Goal: Check status: Check status

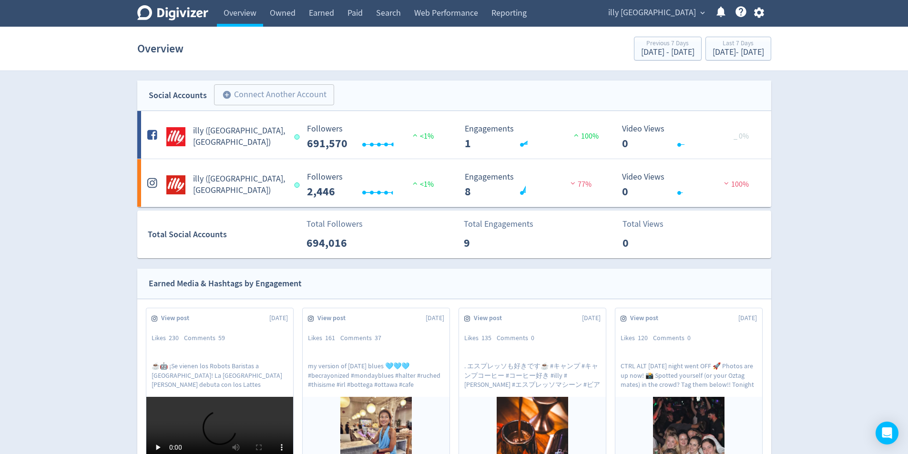
scroll to position [820, 0]
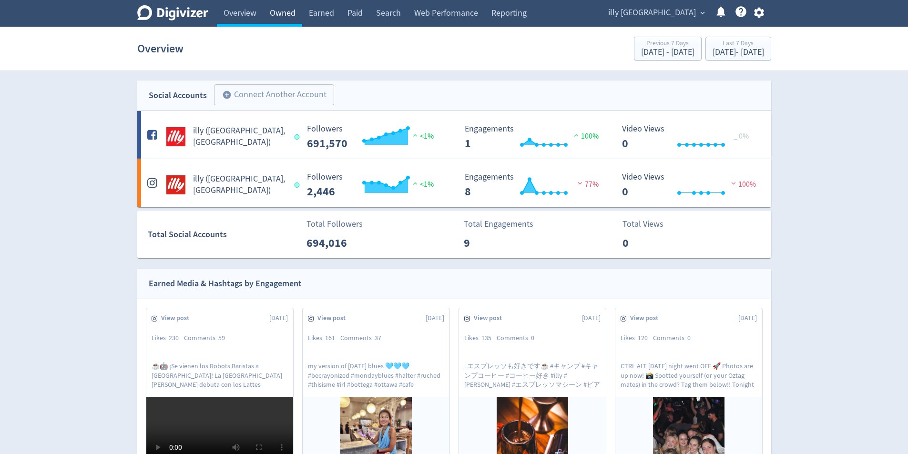
click at [278, 8] on link "Owned" at bounding box center [282, 13] width 39 height 27
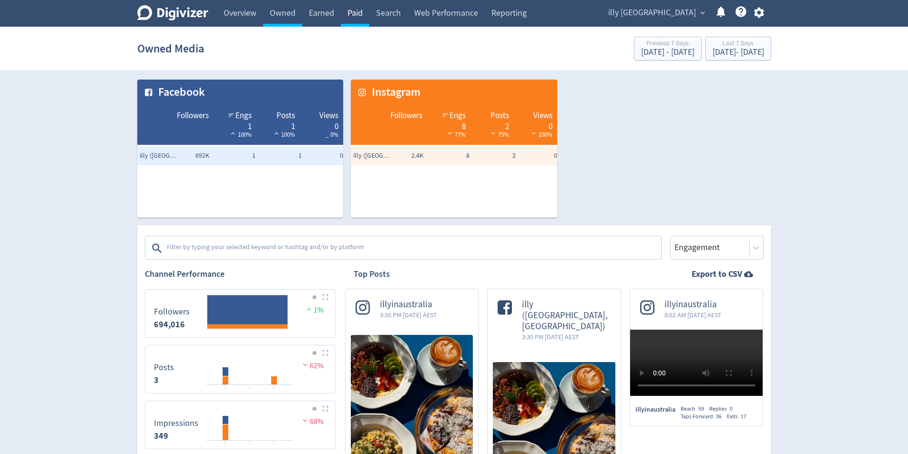
click at [352, 10] on link "Paid" at bounding box center [355, 13] width 29 height 27
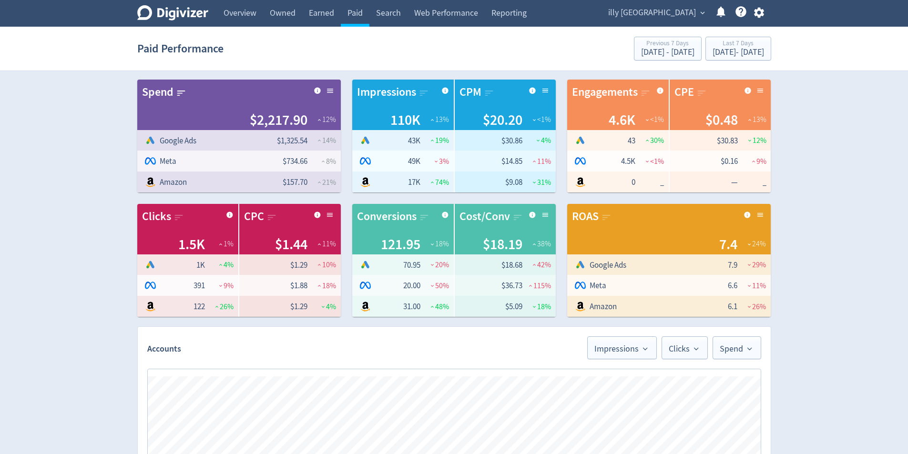
click at [169, 17] on icon "Digivizer Logo" at bounding box center [172, 12] width 71 height 15
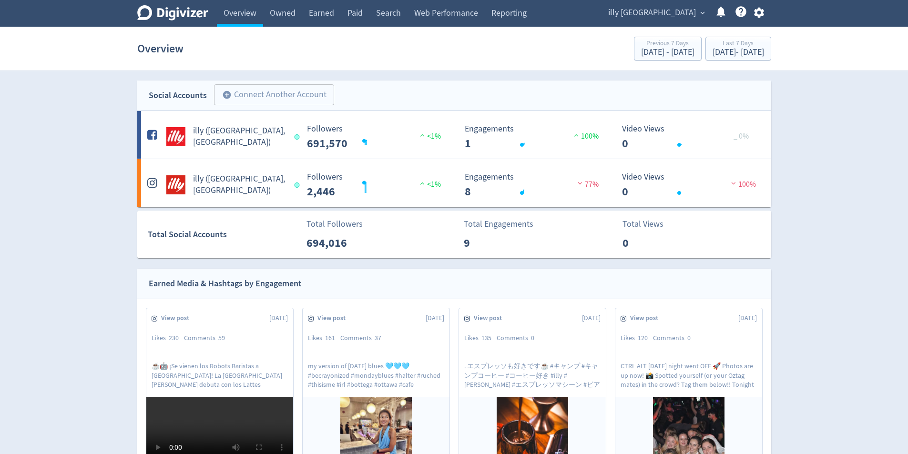
click at [169, 16] on icon "Digivizer Logo" at bounding box center [172, 12] width 71 height 15
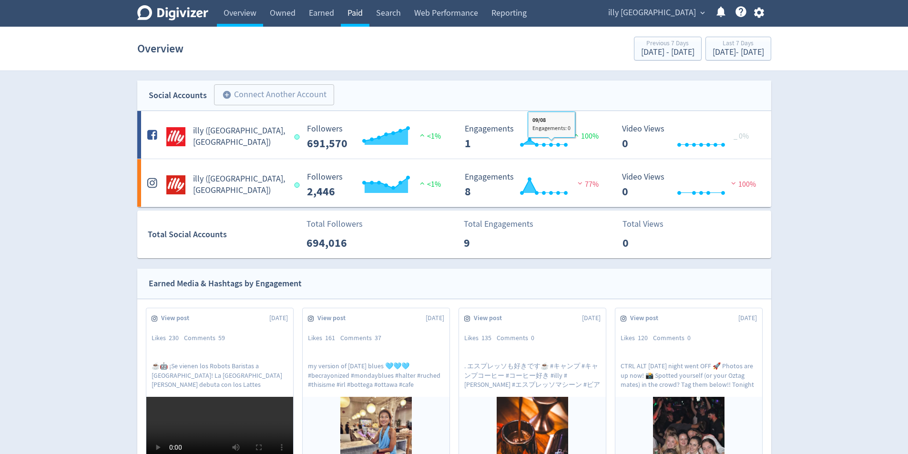
click at [366, 25] on link "Paid" at bounding box center [355, 13] width 29 height 27
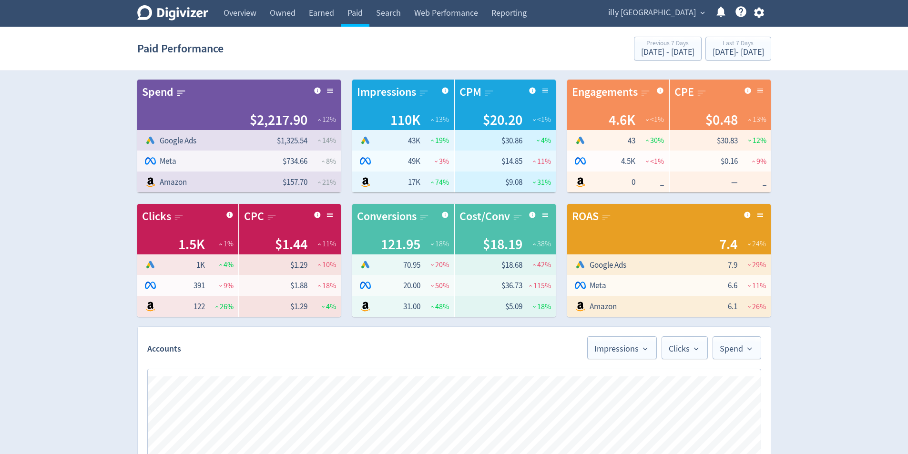
drag, startPoint x: 883, startPoint y: 186, endPoint x: 867, endPoint y: 190, distance: 16.8
click at [883, 186] on div "Digivizer Logo [PERSON_NAME] Logo Overview Owned Earned Paid Search Web Perform…" at bounding box center [454, 453] width 908 height 906
click at [716, 49] on div "[DATE] - [DATE]" at bounding box center [737, 52] width 51 height 9
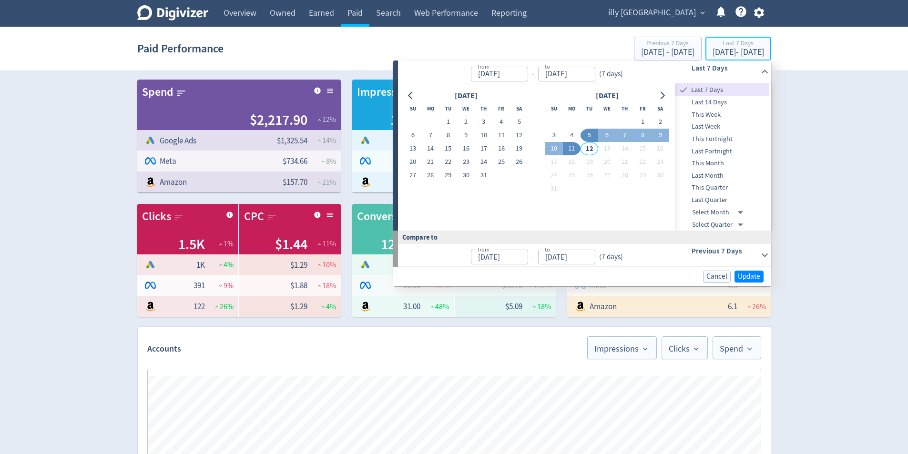
type input "[DATE]"
click at [637, 118] on button "1" at bounding box center [642, 121] width 18 height 13
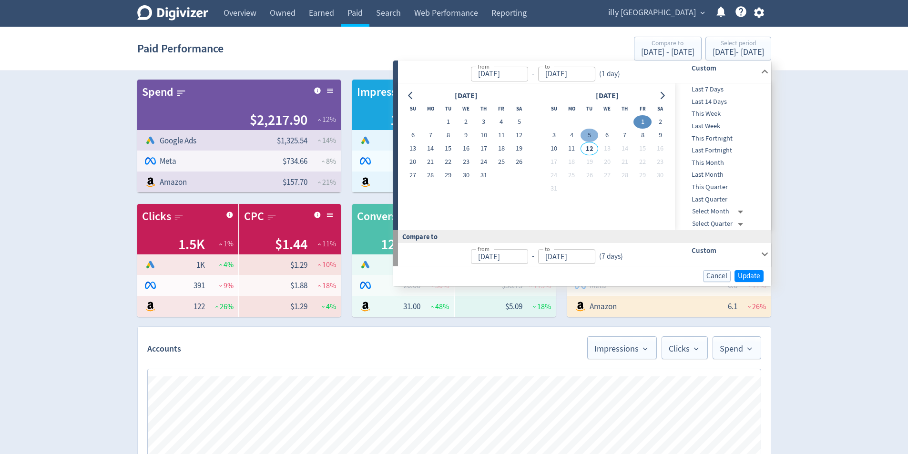
type input "[DATE]"
click at [572, 152] on button "11" at bounding box center [572, 148] width 18 height 13
type input "[DATE]"
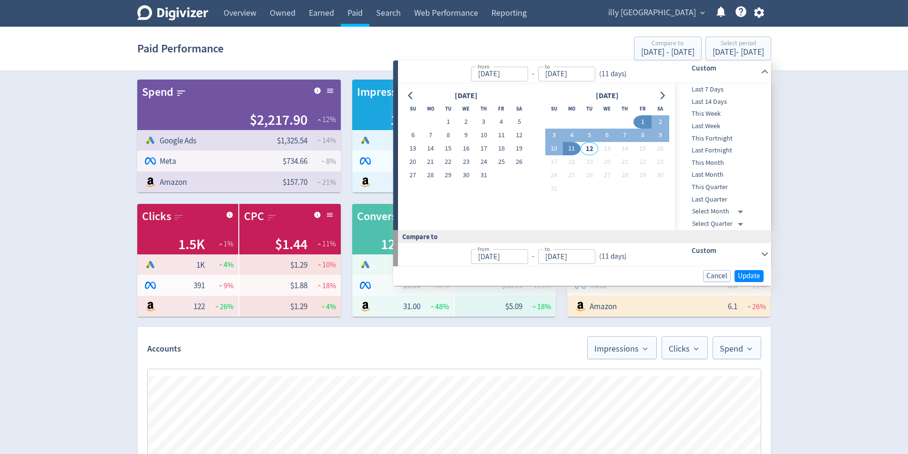
click at [758, 255] on div "Custom" at bounding box center [711, 254] width 94 height 22
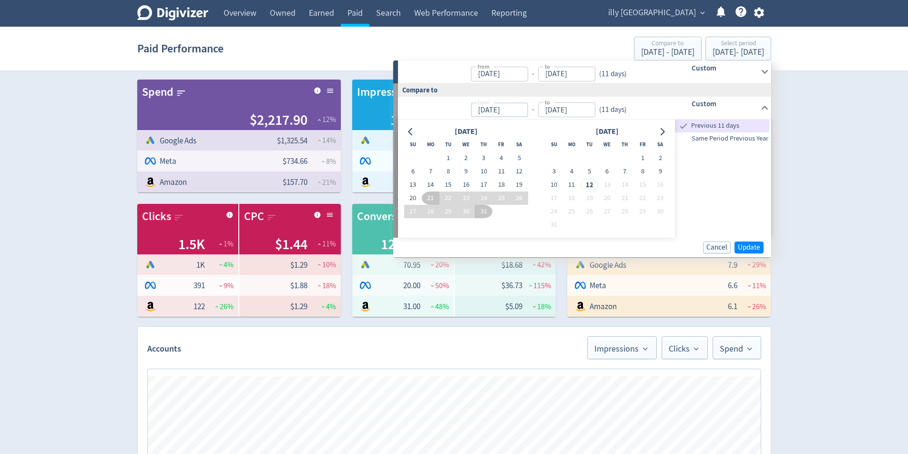
click at [512, 111] on input "[DATE]" at bounding box center [499, 109] width 57 height 15
click at [635, 155] on button "1" at bounding box center [642, 158] width 18 height 13
type input "[DATE]"
drag, startPoint x: 574, startPoint y: 182, endPoint x: 570, endPoint y: 178, distance: 5.4
click at [573, 182] on button "11" at bounding box center [572, 184] width 18 height 13
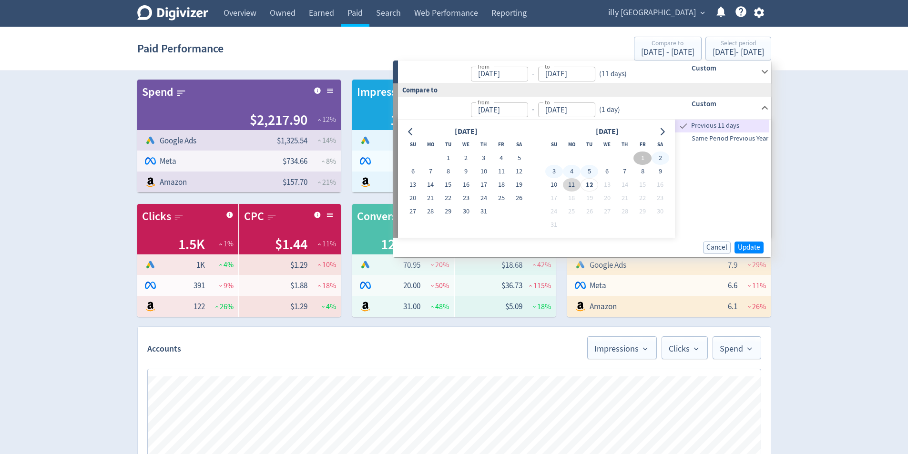
type input "[DATE]"
click at [519, 115] on input "[DATE]" at bounding box center [499, 109] width 57 height 15
click at [521, 112] on input "[DATE]" at bounding box center [499, 109] width 57 height 15
click at [528, 105] on input "[DATE]" at bounding box center [499, 109] width 57 height 15
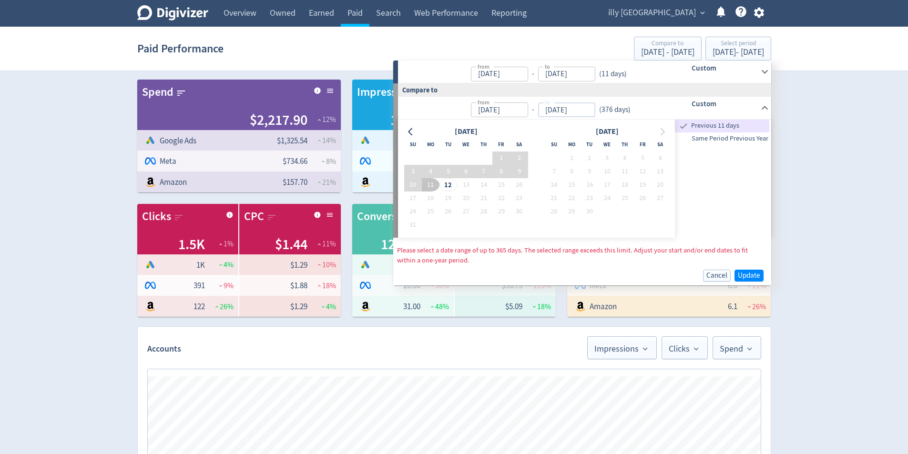
type input "[DATE]"
click at [588, 109] on input "[DATE]" at bounding box center [566, 109] width 57 height 15
type input "[DATE]"
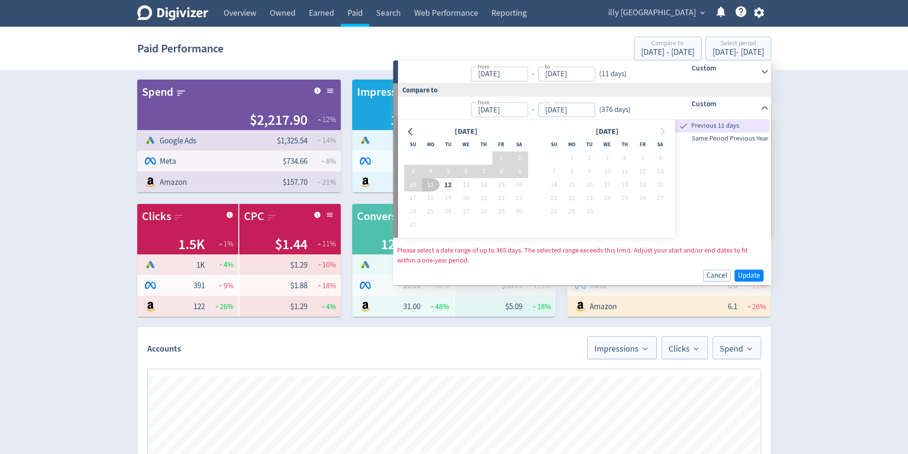
click at [523, 113] on input "[DATE]" at bounding box center [499, 109] width 57 height 15
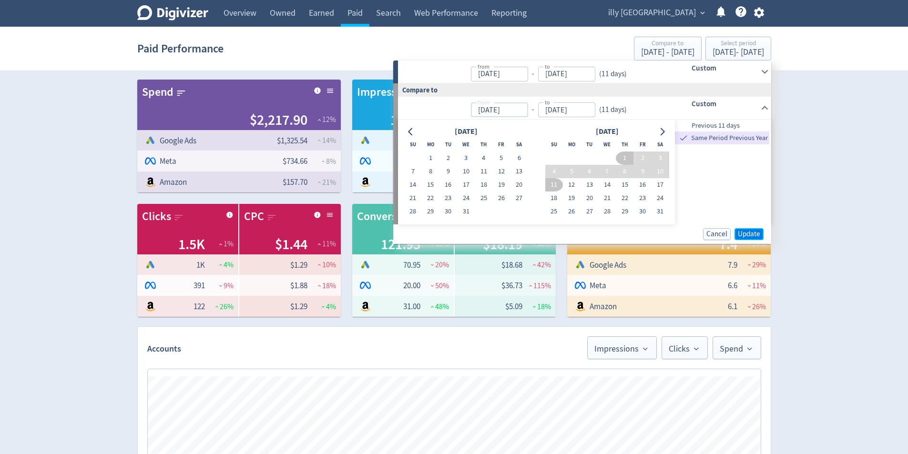
type input "[DATE]"
click at [751, 231] on span "Update" at bounding box center [749, 234] width 22 height 7
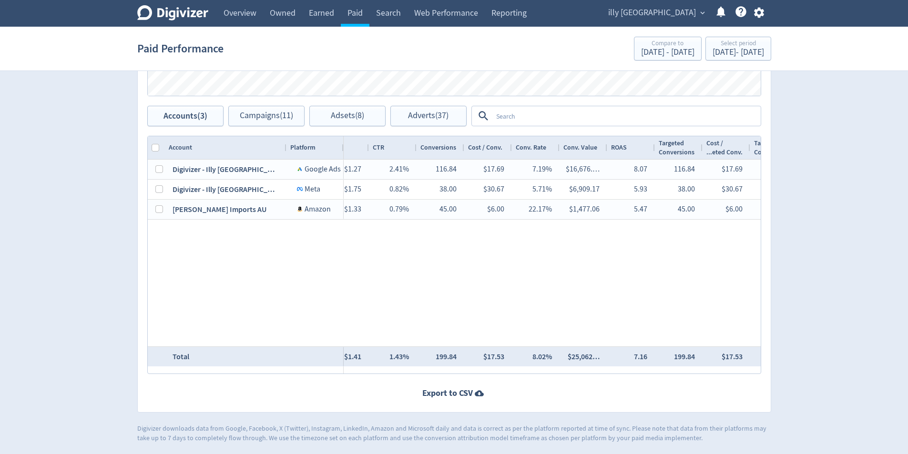
scroll to position [0, 844]
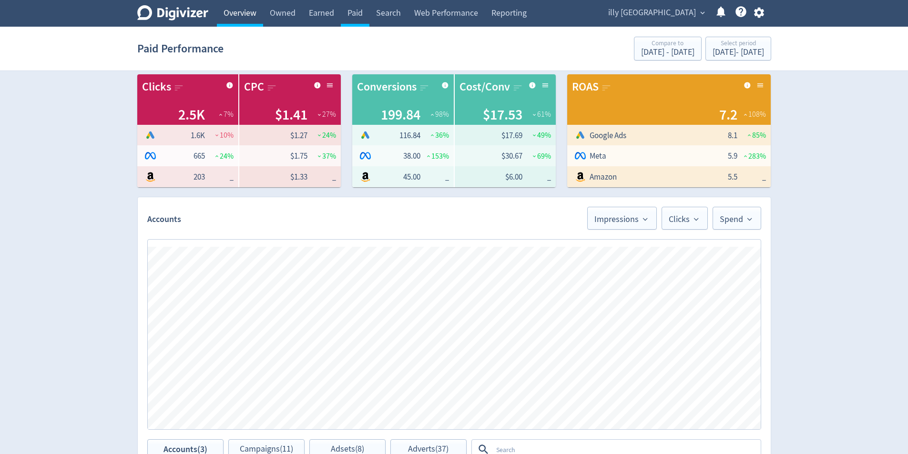
click at [241, 14] on link "Overview" at bounding box center [240, 13] width 46 height 27
